Goal: Check status: Check status

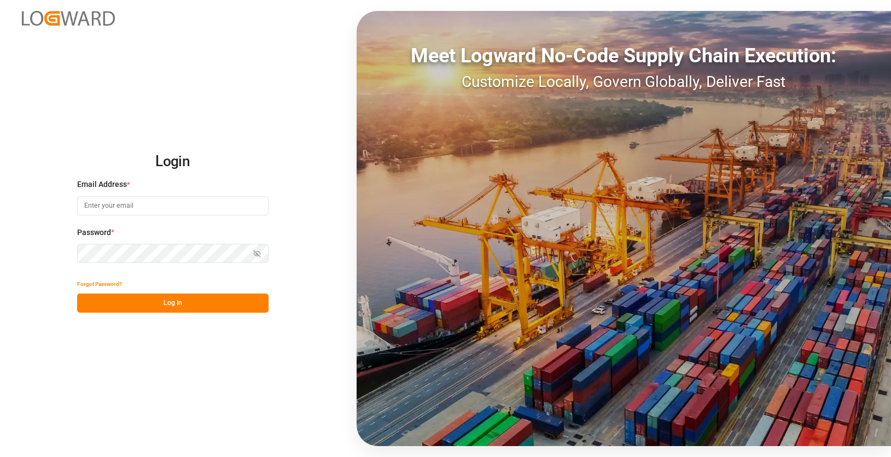
type input "[EMAIL_ADDRESS][DOMAIN_NAME]"
click at [188, 306] on button "Log In" at bounding box center [172, 303] width 191 height 19
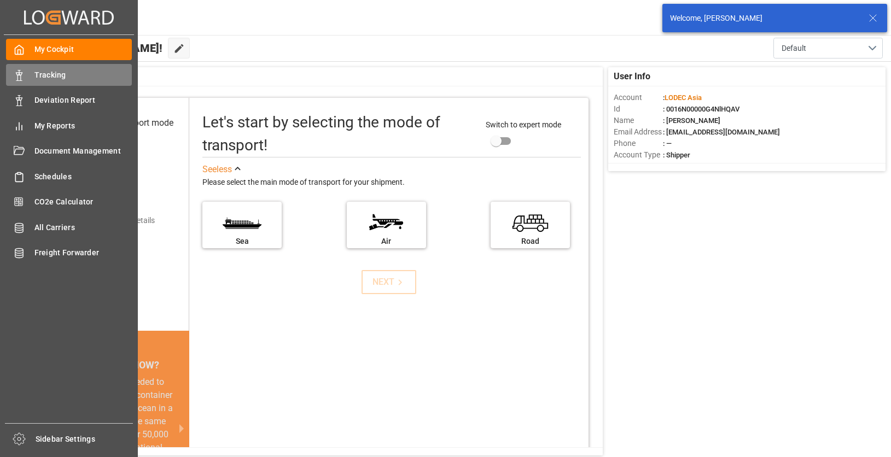
click at [27, 79] on div "Tracking Tracking" at bounding box center [69, 74] width 126 height 21
